Goal: Information Seeking & Learning: Learn about a topic

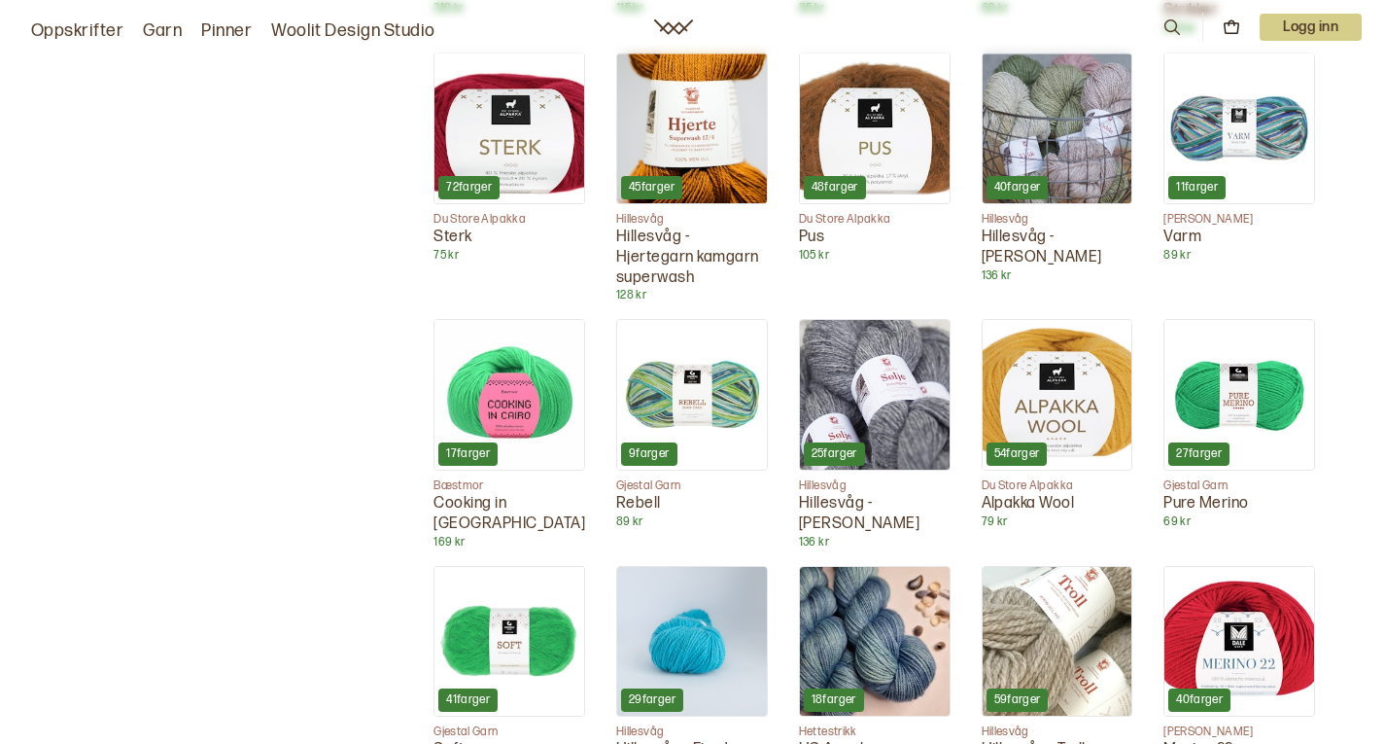
scroll to position [4114, 0]
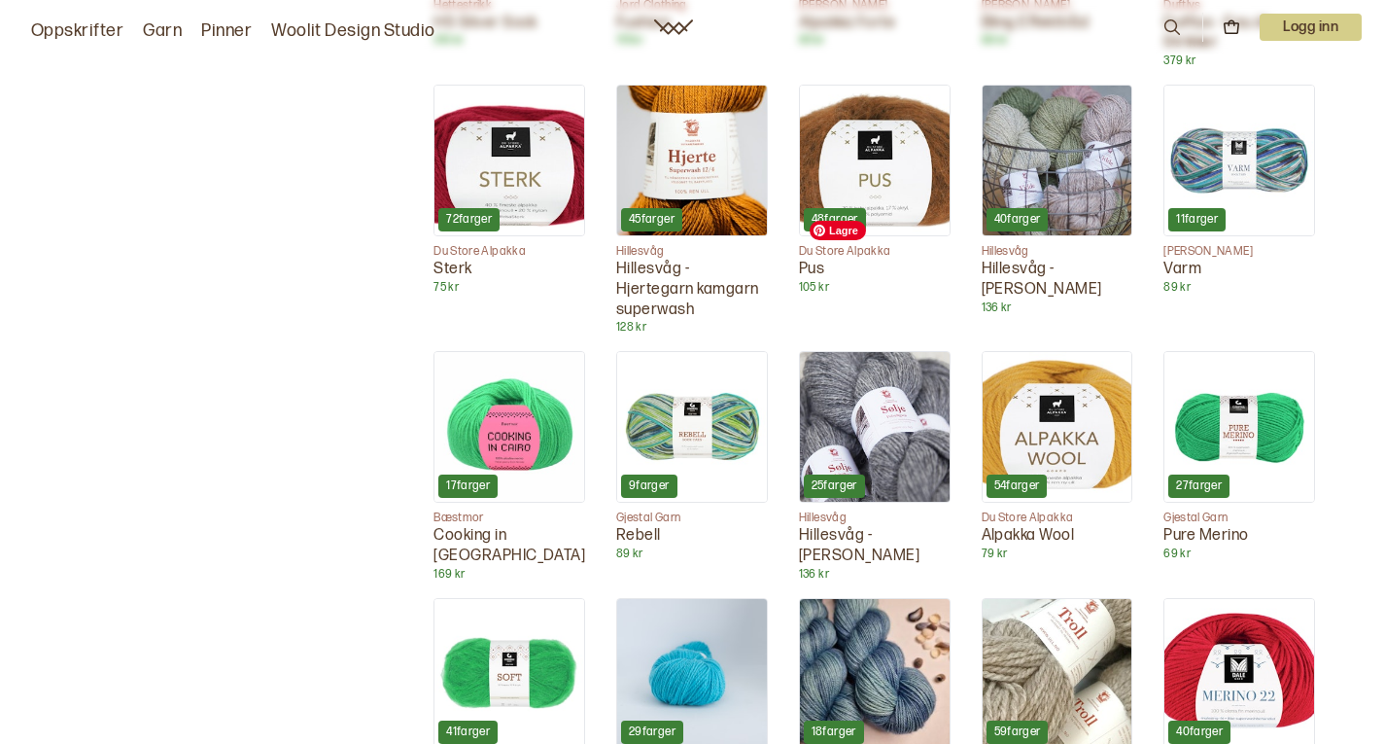
click at [931, 352] on img at bounding box center [875, 427] width 150 height 150
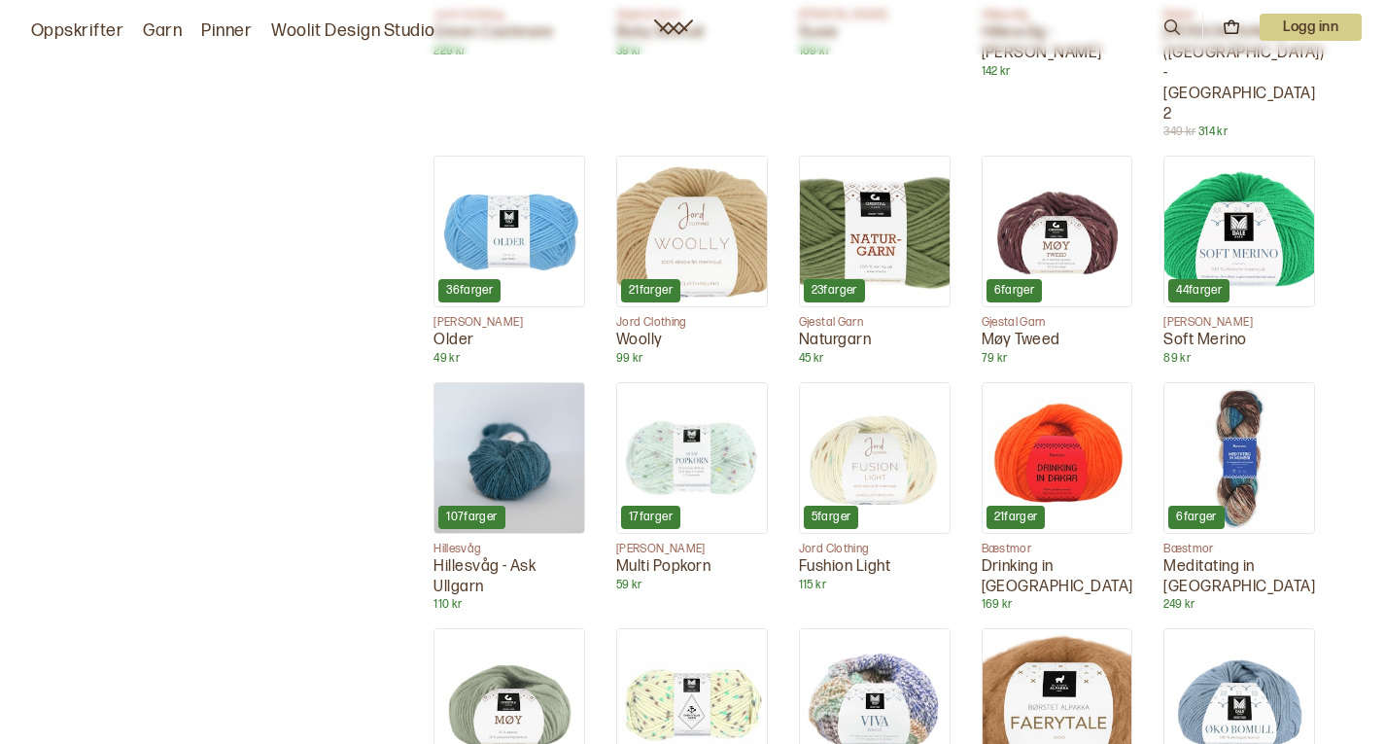
scroll to position [3123, 0]
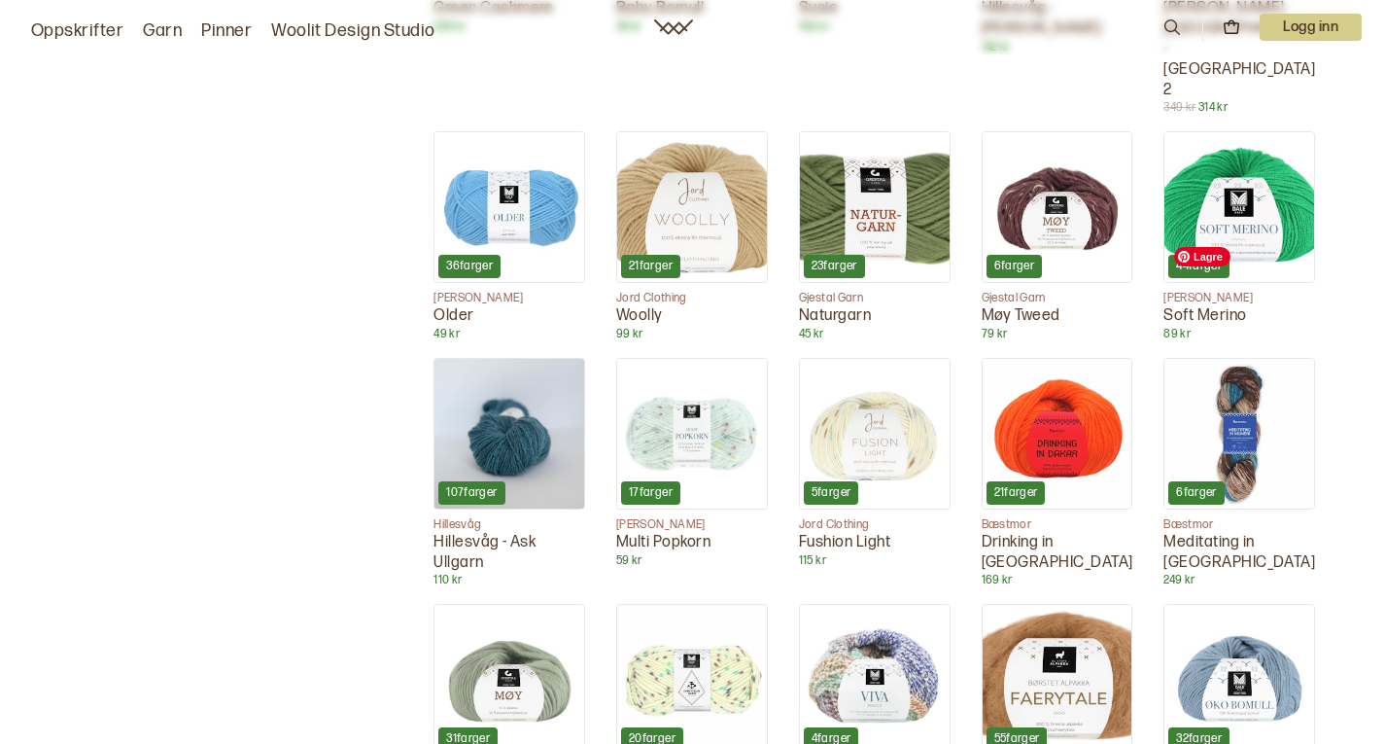
drag, startPoint x: 1225, startPoint y: 285, endPoint x: 1268, endPoint y: 285, distance: 43.7
drag, startPoint x: 1268, startPoint y: 285, endPoint x: 1269, endPoint y: 262, distance: 22.4
click at [1269, 359] on img at bounding box center [1239, 434] width 150 height 150
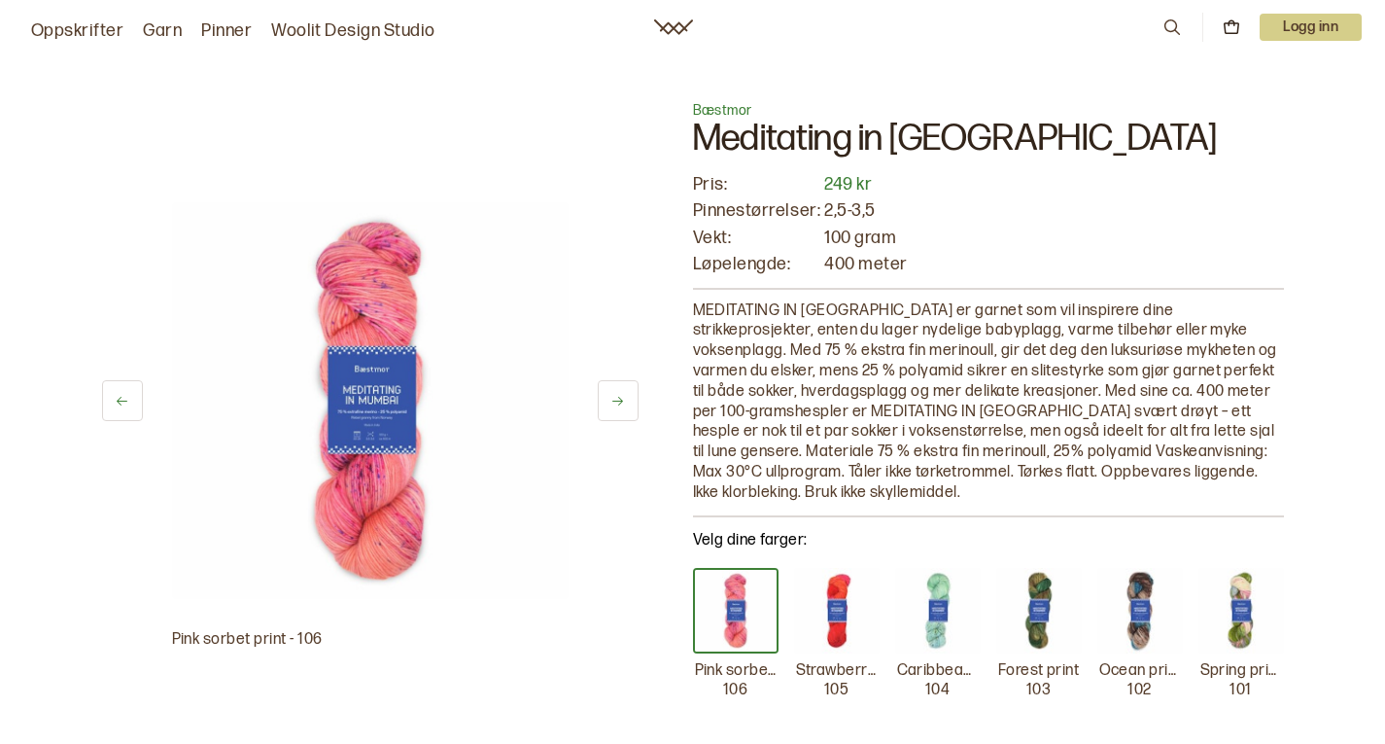
click at [822, 607] on img at bounding box center [837, 611] width 86 height 86
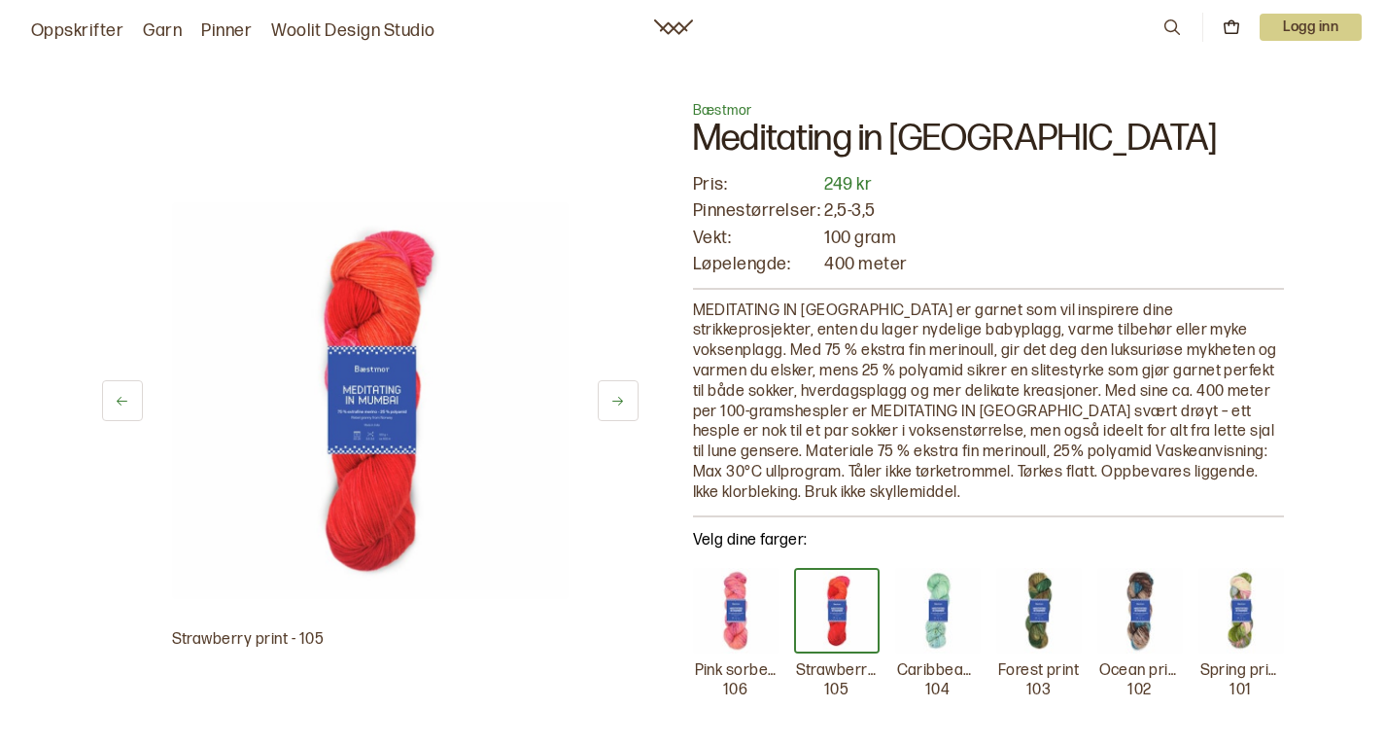
click at [210, 29] on link "Pinner" at bounding box center [226, 30] width 51 height 27
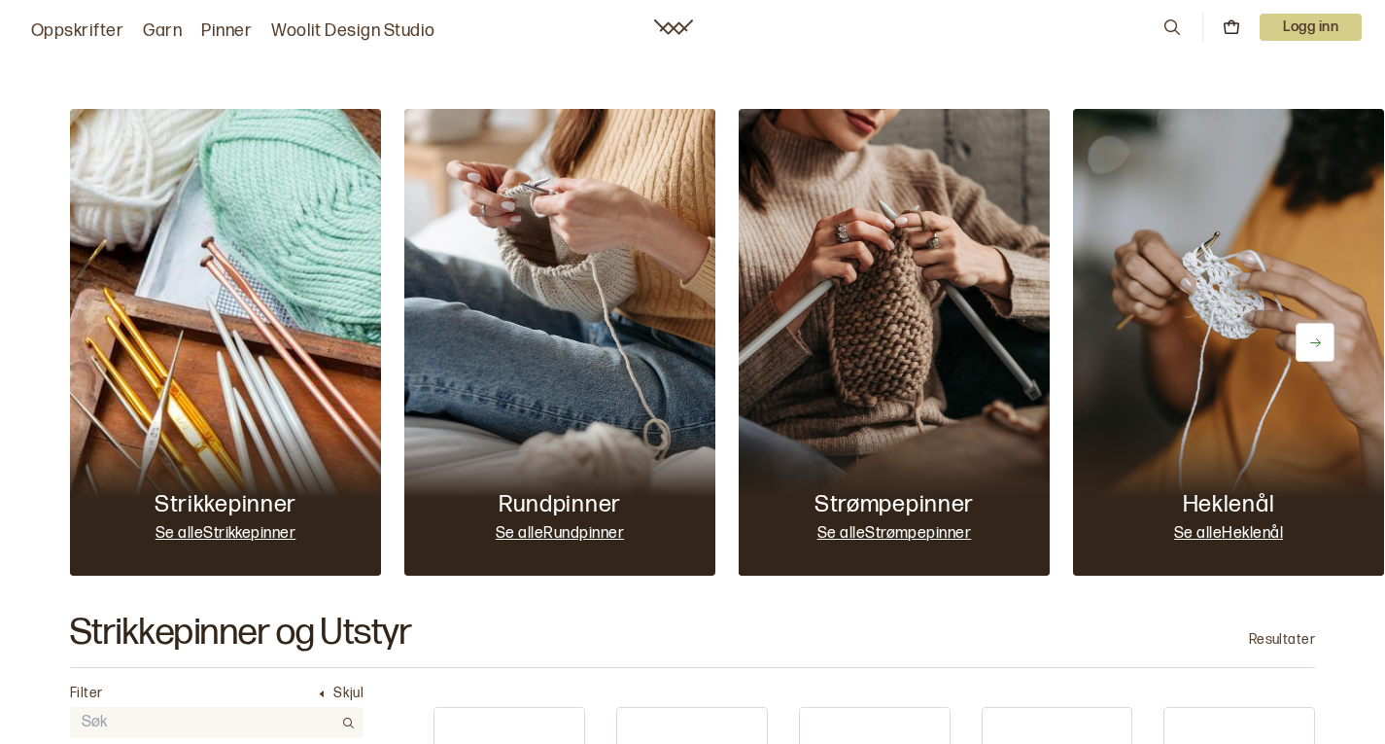
click at [49, 31] on link "Oppskrifter" at bounding box center [77, 30] width 92 height 27
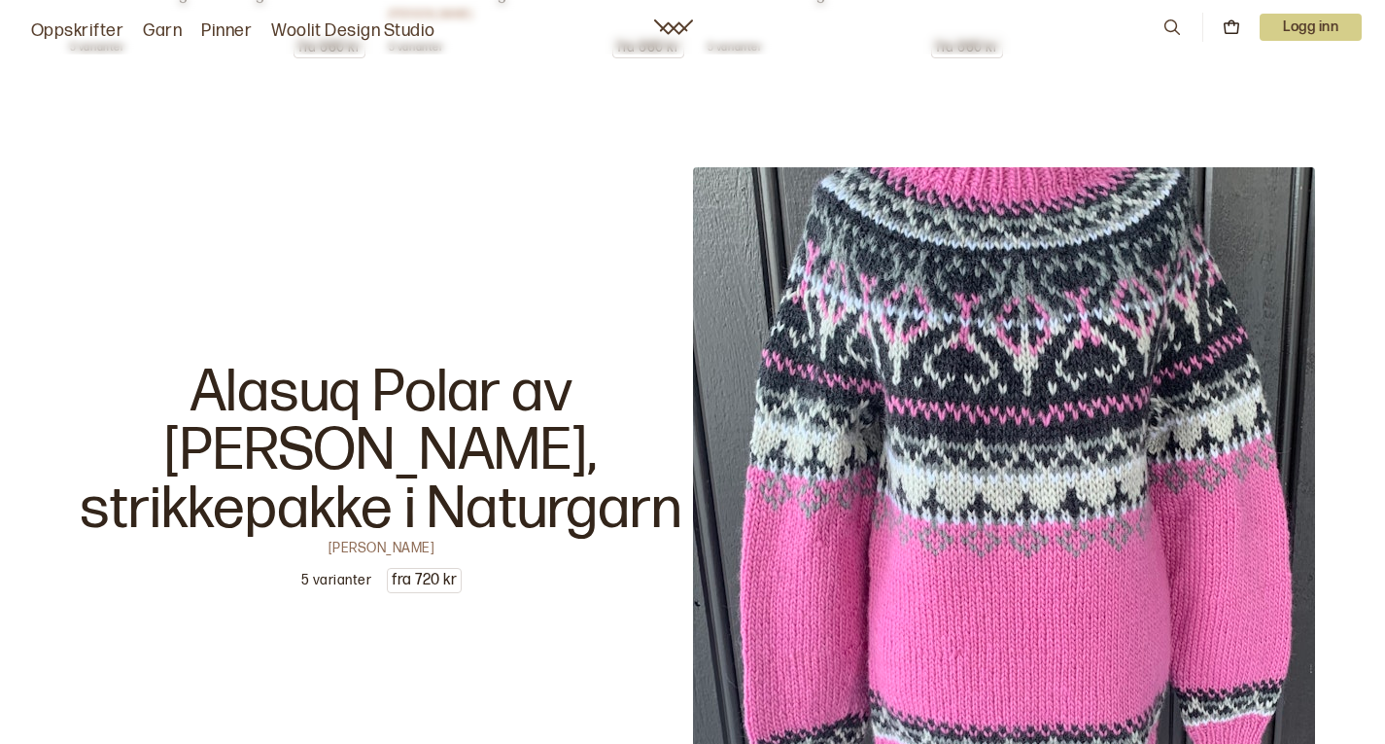
scroll to position [5042, 0]
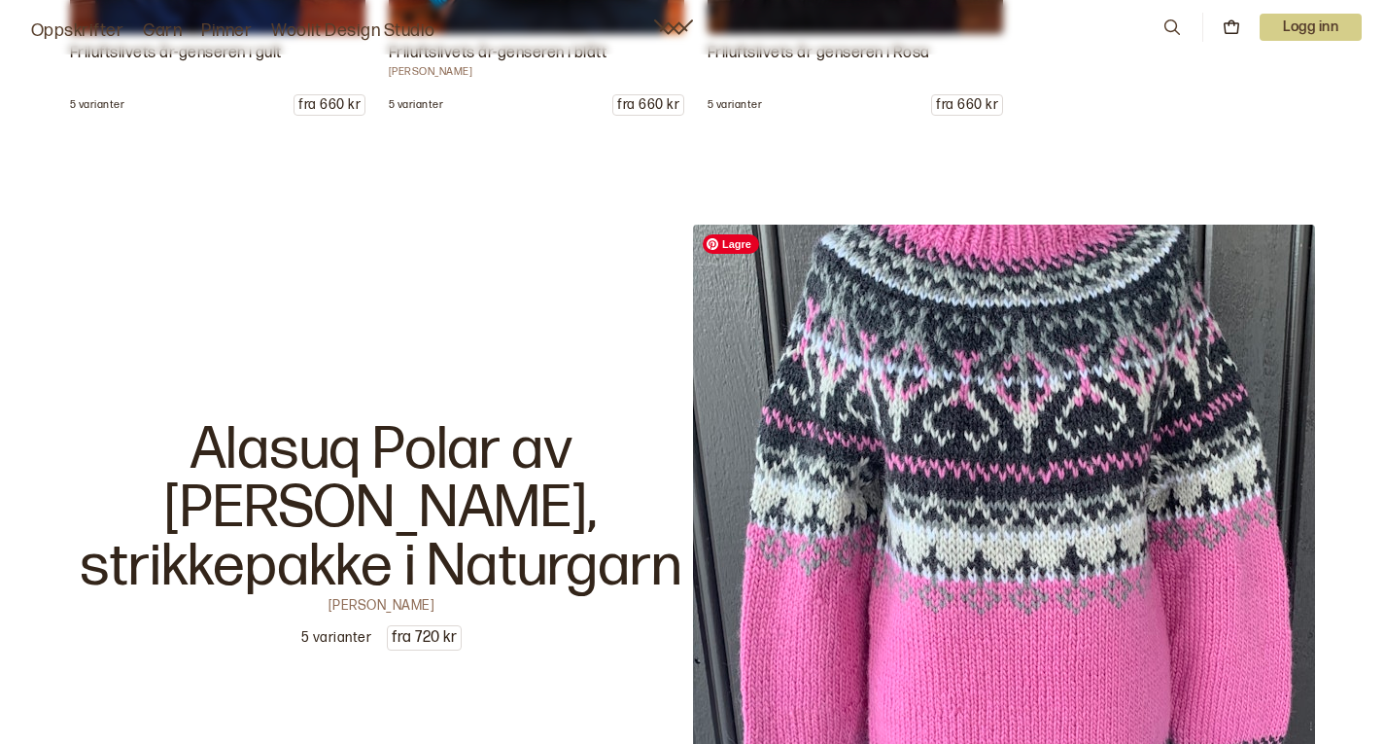
click at [920, 567] on img at bounding box center [1004, 536] width 622 height 622
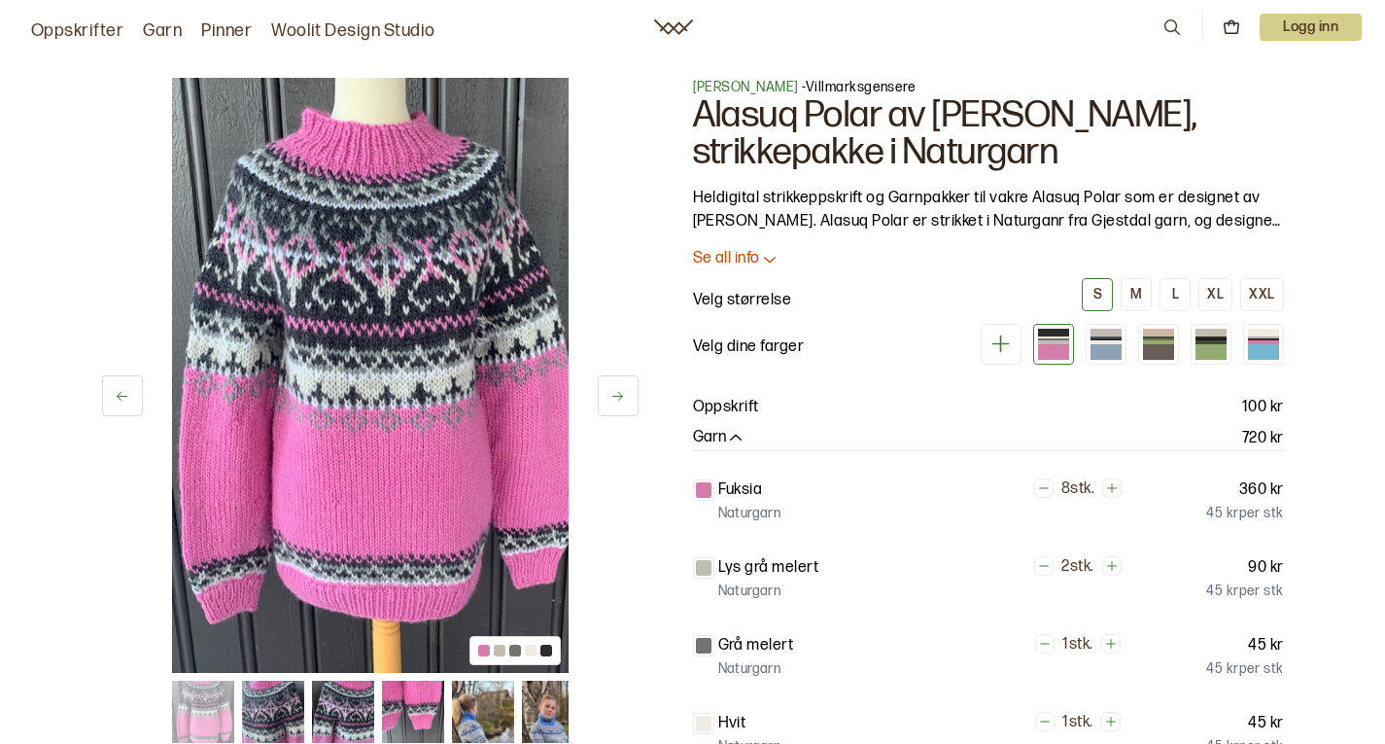
click at [744, 262] on p "Se all info" at bounding box center [726, 259] width 67 height 20
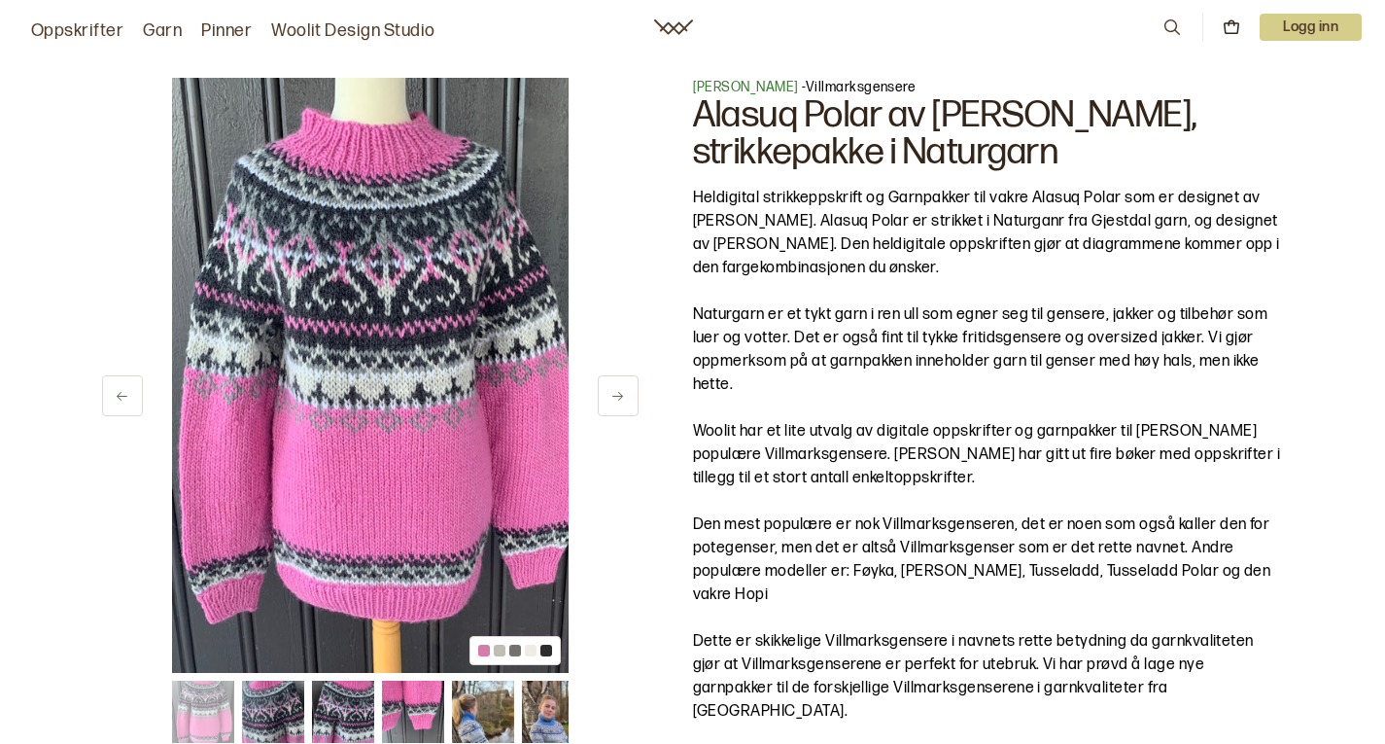
scroll to position [650, 0]
